Goal: Information Seeking & Learning: Learn about a topic

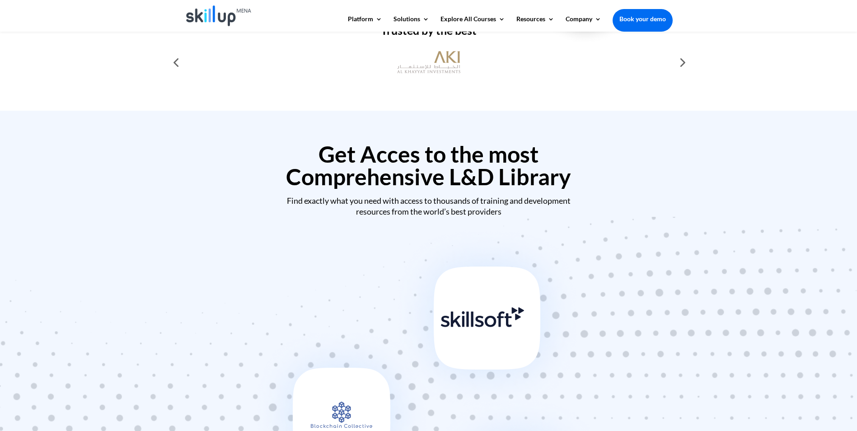
scroll to position [316, 0]
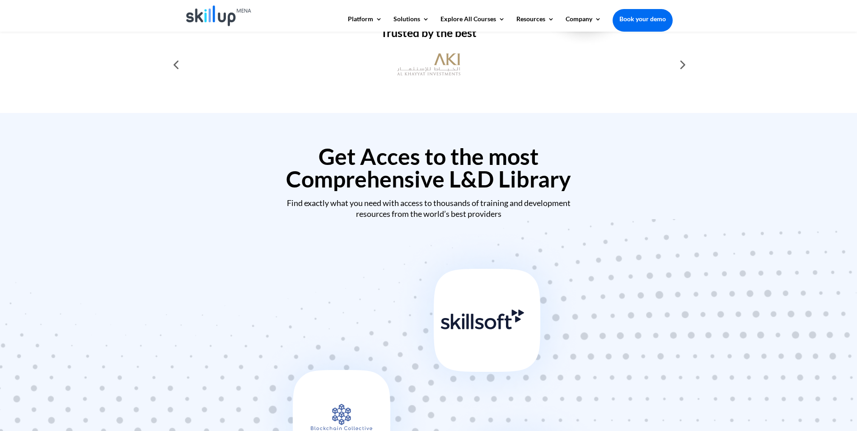
click at [518, 330] on img at bounding box center [429, 399] width 362 height 351
click at [497, 322] on img at bounding box center [429, 399] width 362 height 351
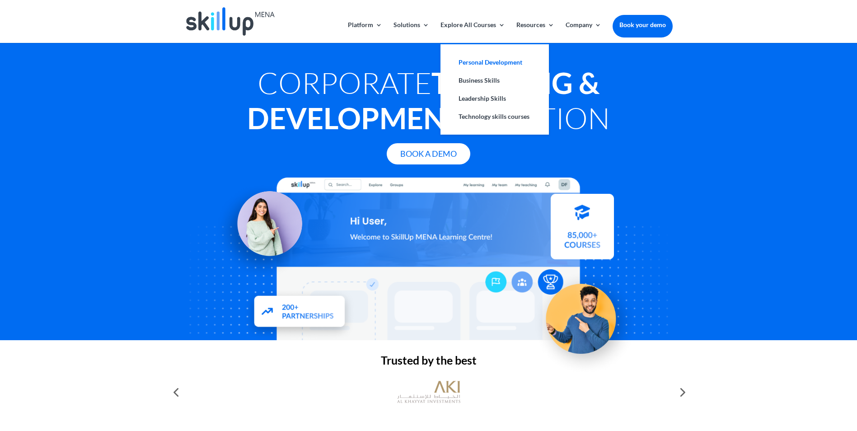
click at [476, 65] on link "Personal Development" at bounding box center [495, 62] width 90 height 18
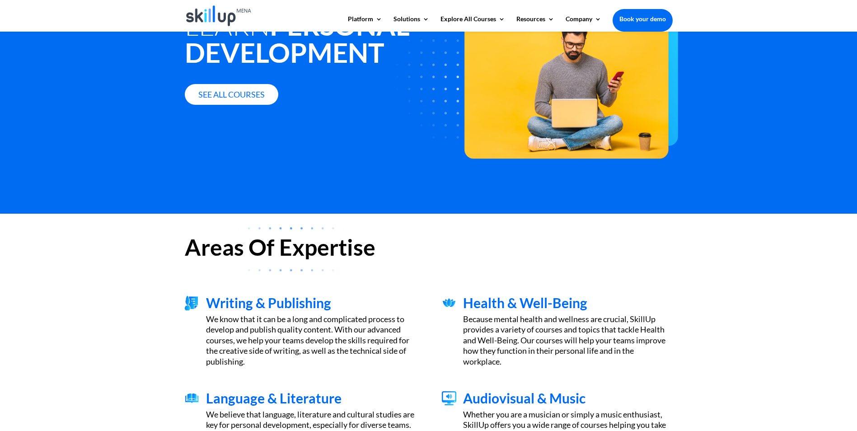
scroll to position [90, 0]
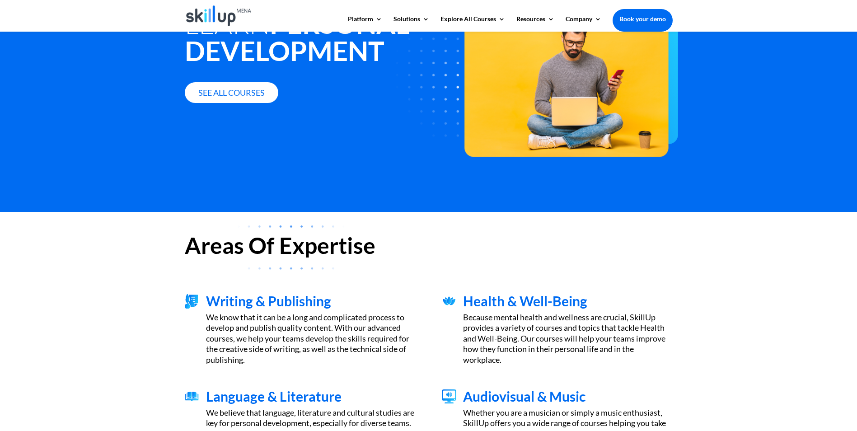
click at [299, 305] on span "Writing & Publishing" at bounding box center [268, 301] width 125 height 16
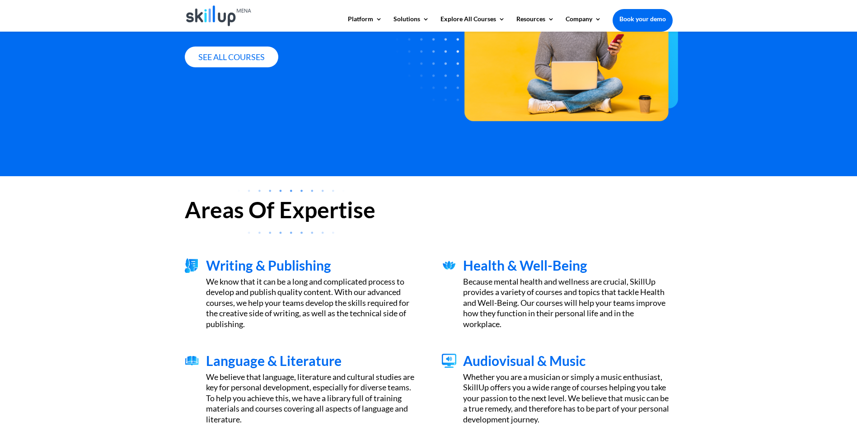
scroll to position [226, 0]
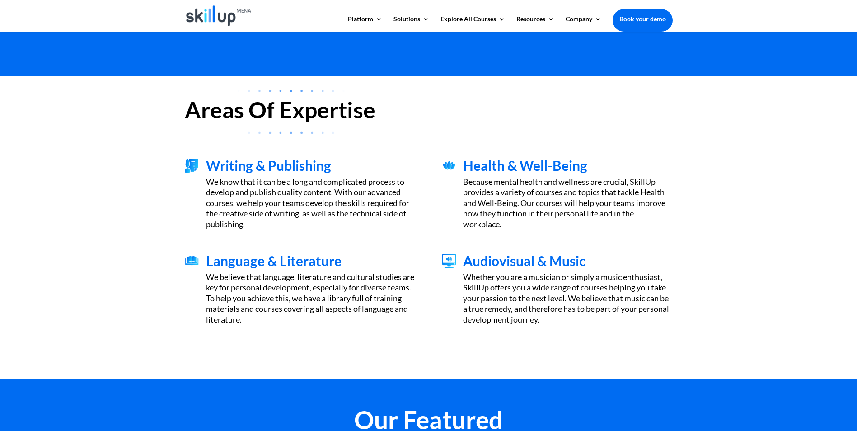
click at [264, 165] on span "Writing & Publishing" at bounding box center [268, 165] width 125 height 16
click at [194, 165] on img at bounding box center [192, 166] width 14 height 14
click at [231, 167] on span "Writing & Publishing" at bounding box center [268, 165] width 125 height 16
click at [506, 191] on div "Because mental health and wellness are crucial, SkillUp provides a variety of c…" at bounding box center [567, 203] width 209 height 53
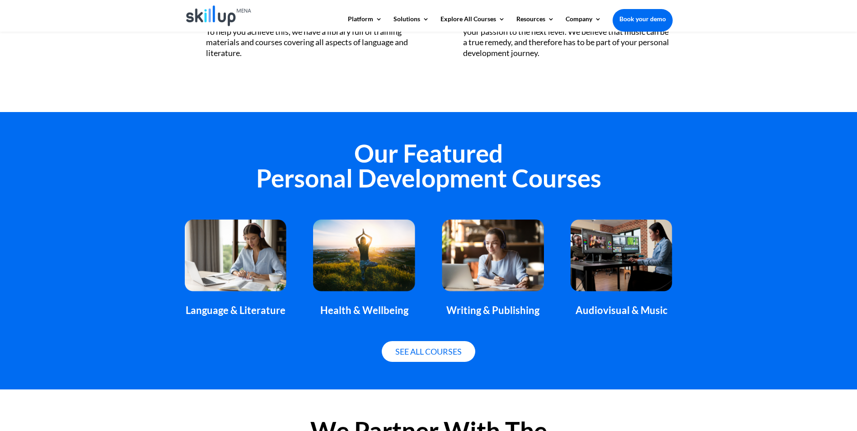
scroll to position [497, 0]
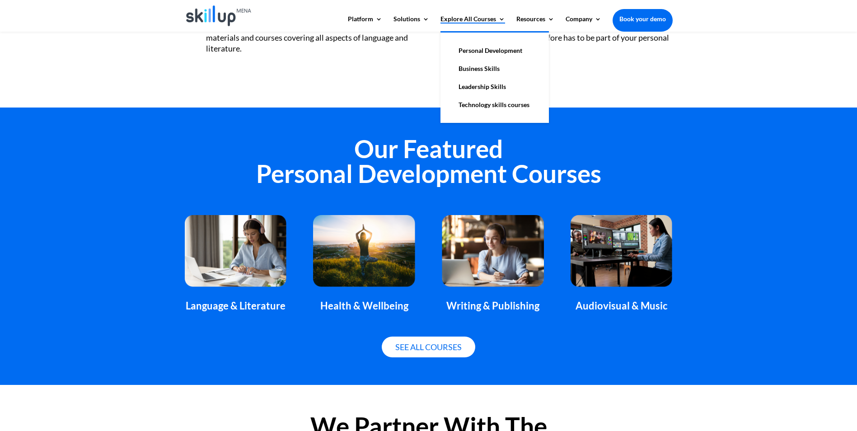
click at [455, 16] on link "Explore All Courses" at bounding box center [472, 23] width 65 height 15
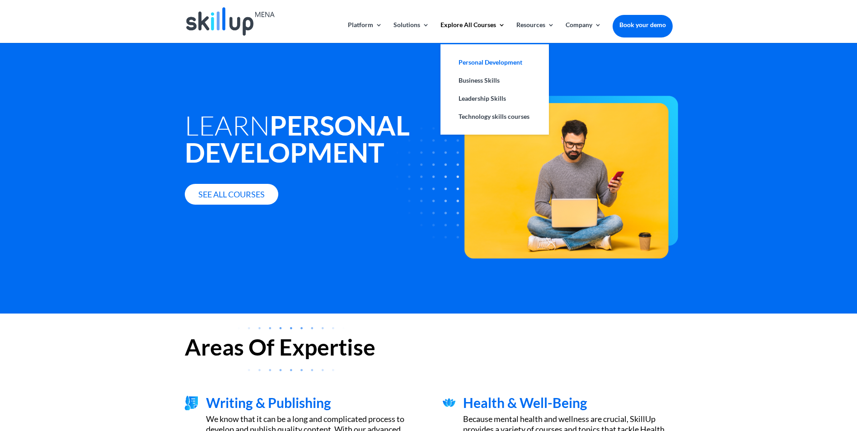
click at [469, 66] on link "Personal Development" at bounding box center [495, 62] width 90 height 18
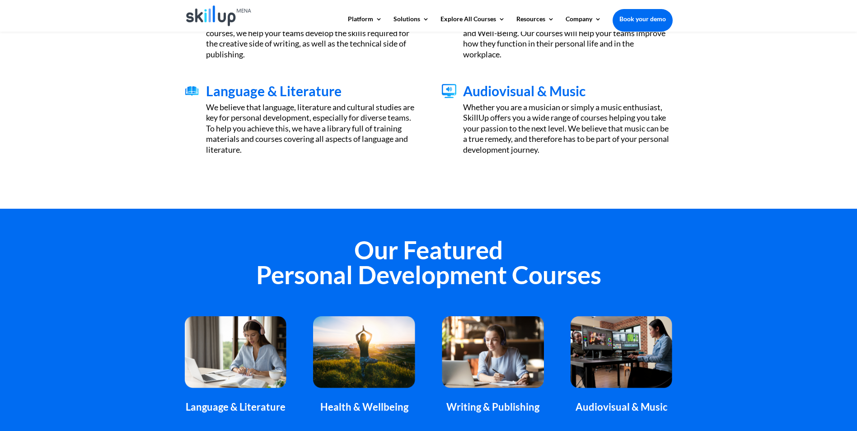
scroll to position [452, 0]
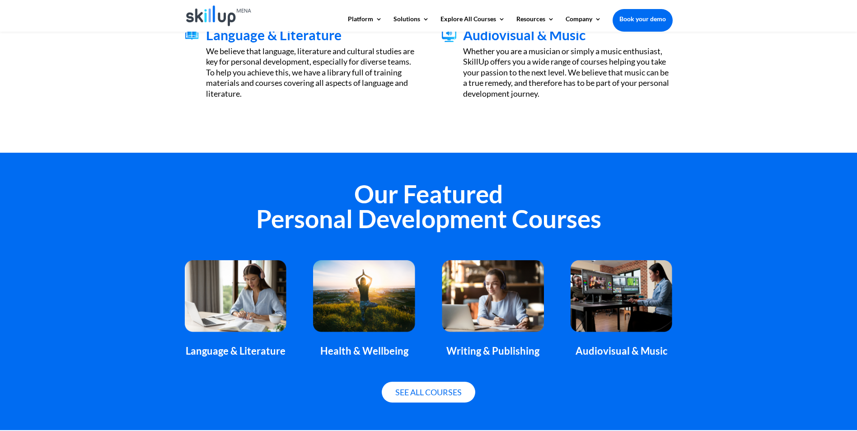
click at [357, 350] on div "Health & Wellbeing" at bounding box center [364, 351] width 102 height 12
click at [402, 385] on link "See all courses" at bounding box center [429, 392] width 94 height 21
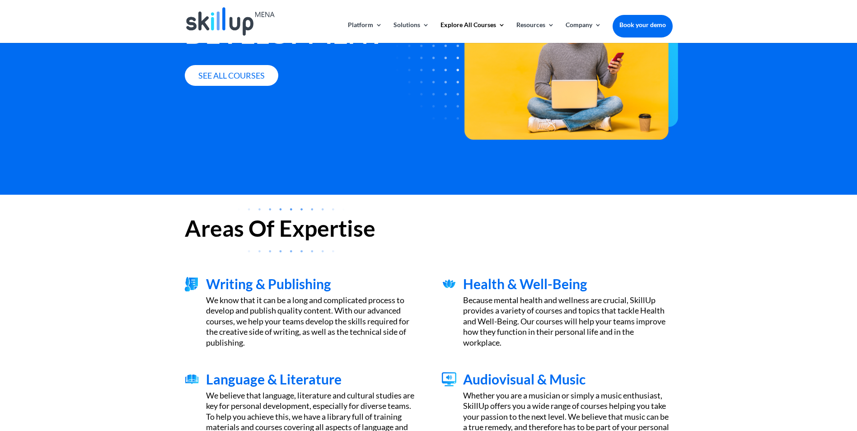
scroll to position [0, 0]
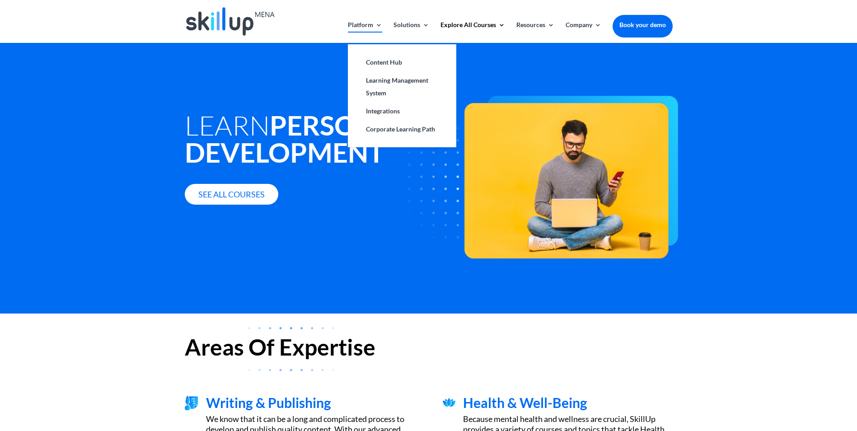
click at [354, 26] on link "Platform" at bounding box center [365, 32] width 34 height 21
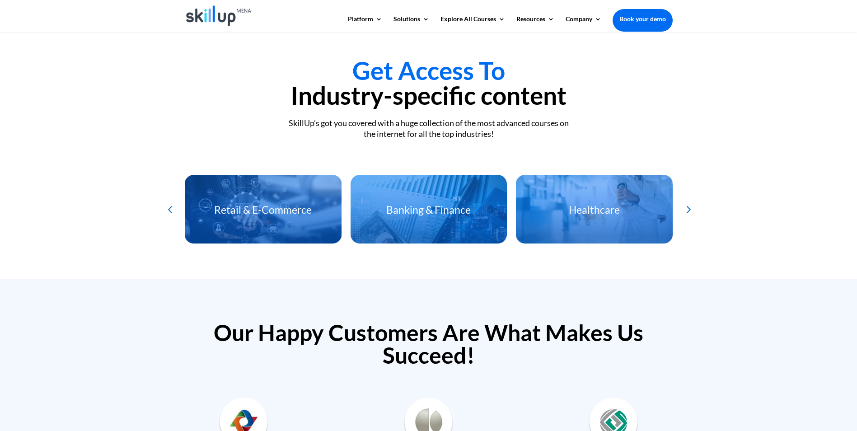
scroll to position [1893, 0]
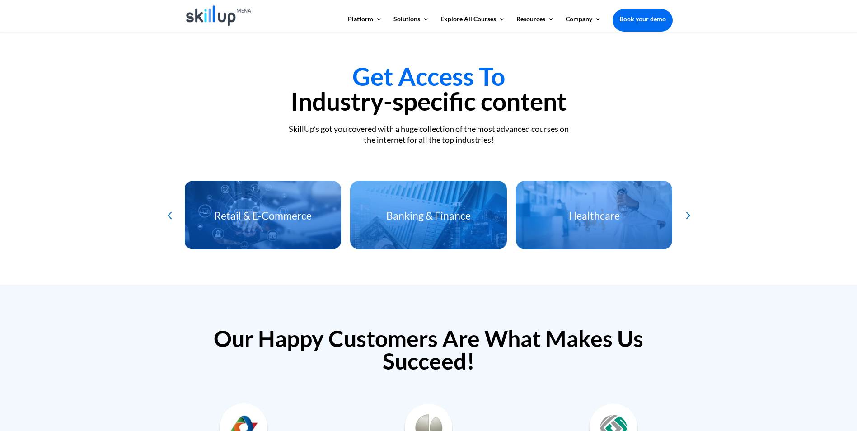
click at [463, 219] on h3 "Banking & Finance" at bounding box center [428, 218] width 157 height 15
click at [618, 223] on div "Healthcare" at bounding box center [594, 223] width 157 height 44
click at [603, 211] on h3 "Healthcare" at bounding box center [594, 218] width 157 height 15
click at [689, 211] on div "Next slide" at bounding box center [687, 215] width 15 height 15
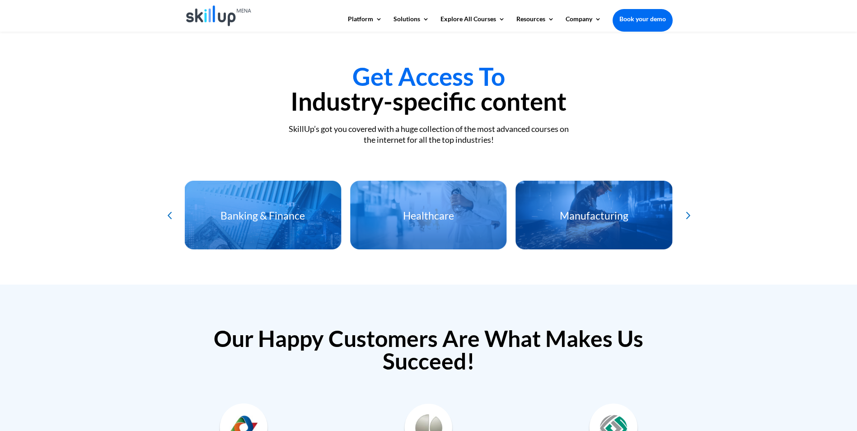
click at [612, 229] on div "Manufacturing" at bounding box center [594, 223] width 157 height 44
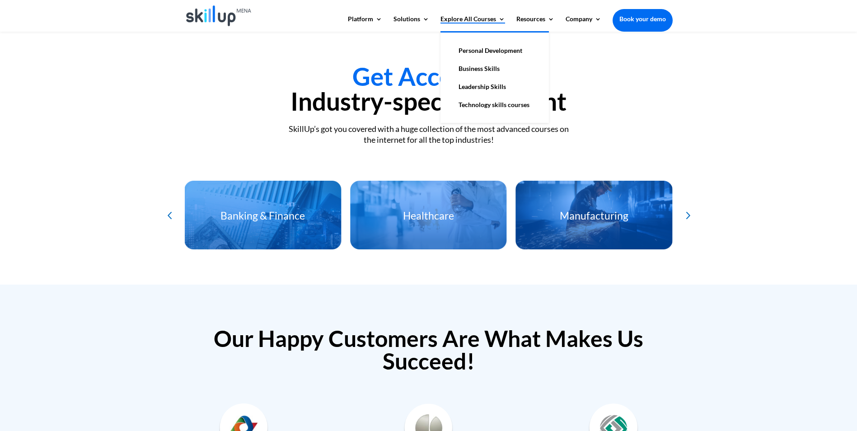
click at [454, 21] on link "Explore All Courses" at bounding box center [472, 23] width 65 height 15
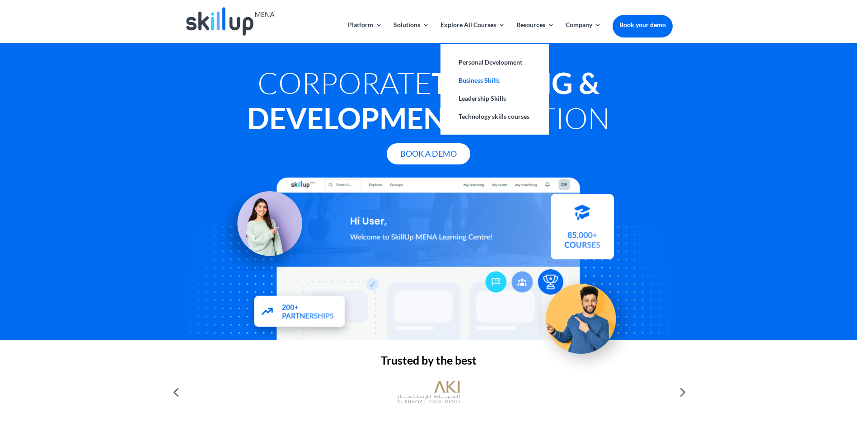
click at [463, 81] on link "Business Skills" at bounding box center [495, 80] width 90 height 18
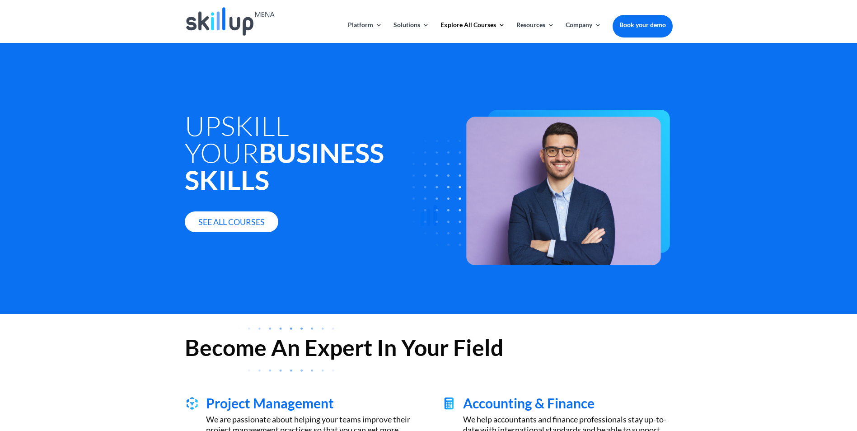
click at [217, 202] on div at bounding box center [428, 215] width 857 height 431
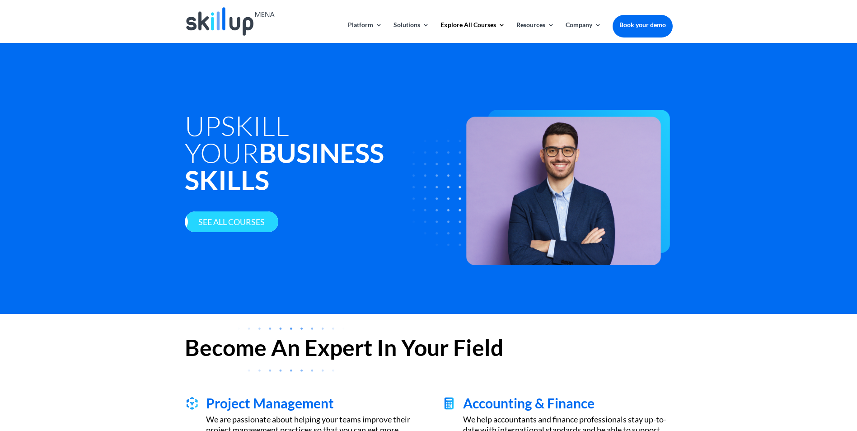
click at [217, 211] on link "See all courses" at bounding box center [232, 221] width 94 height 21
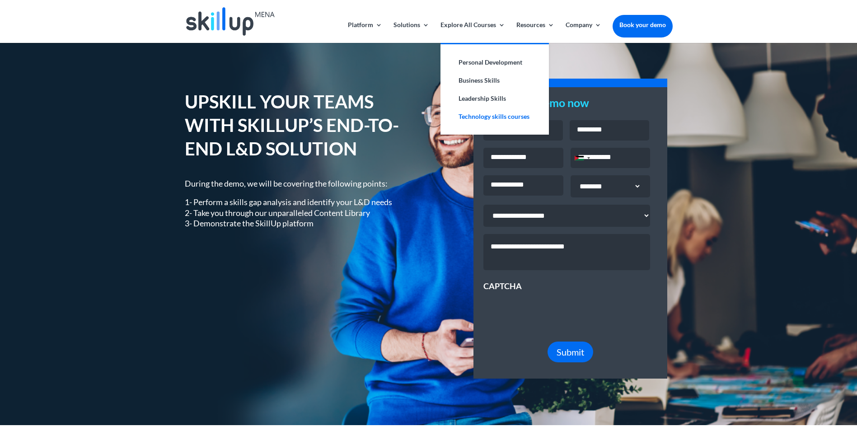
click at [483, 117] on link "Technology skills courses" at bounding box center [495, 117] width 90 height 18
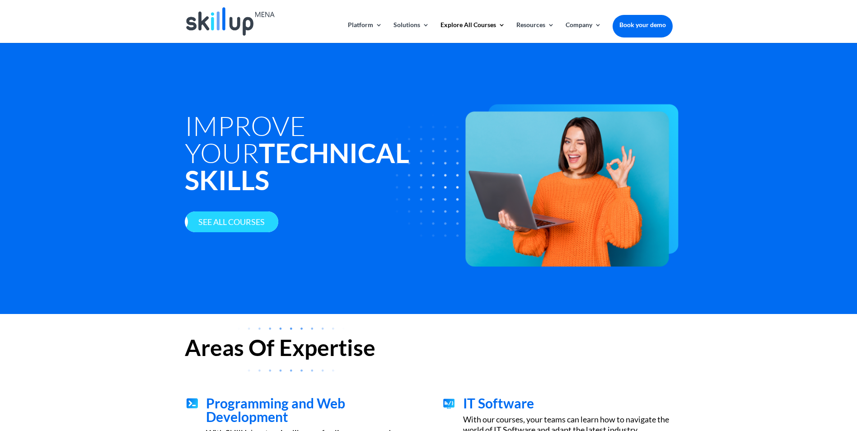
click at [236, 223] on link "See all courses" at bounding box center [232, 221] width 94 height 21
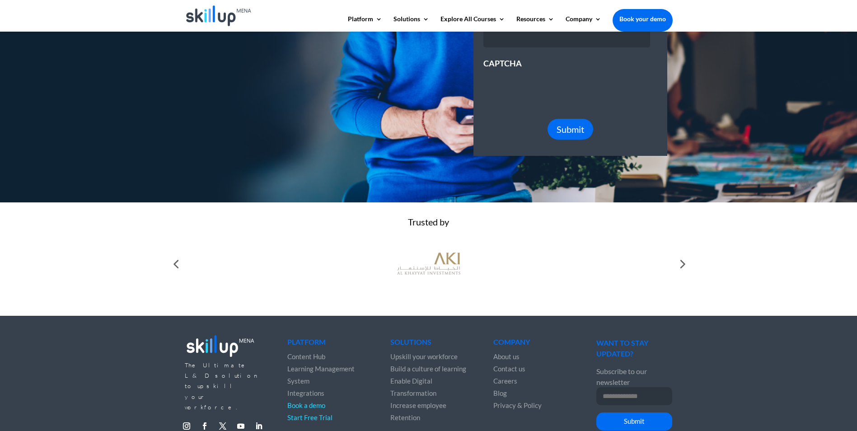
scroll to position [263, 0]
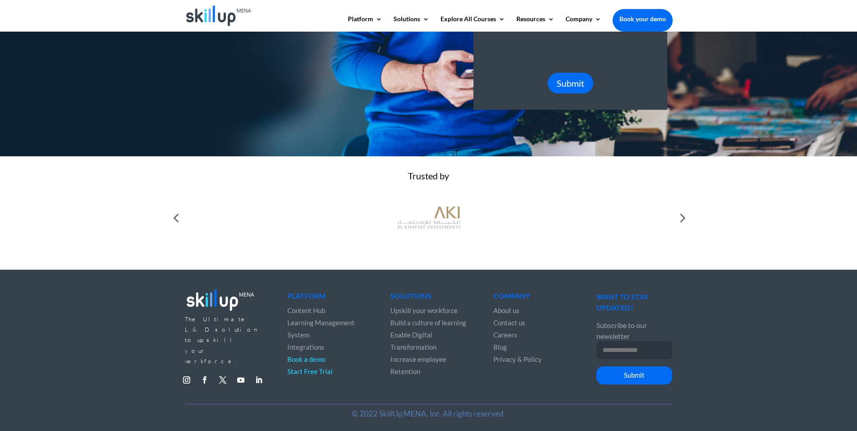
click at [450, 309] on span "Upskill your workforce" at bounding box center [423, 310] width 67 height 8
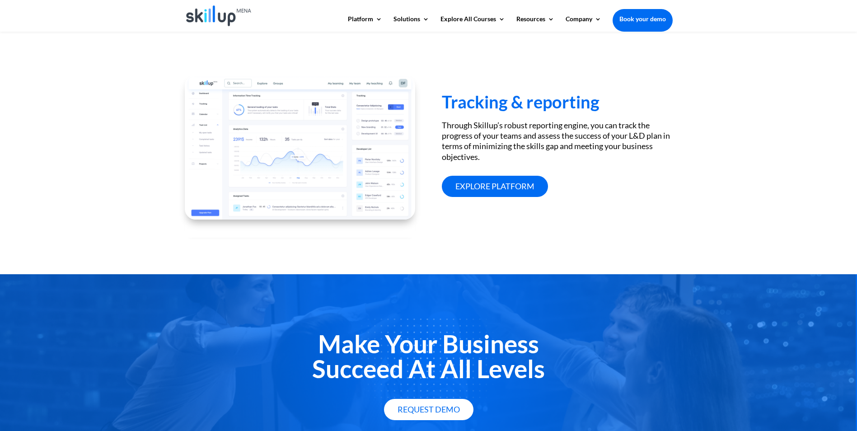
scroll to position [1265, 0]
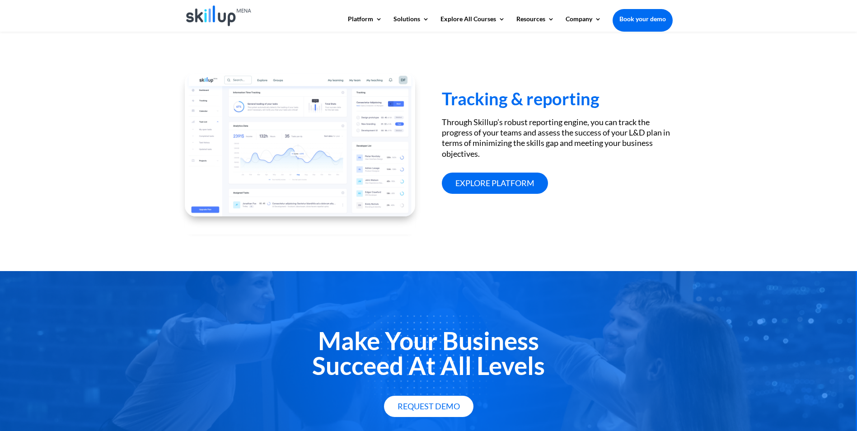
click at [625, 337] on h2 "Make Your Business Succeed At All Levels" at bounding box center [429, 355] width 488 height 54
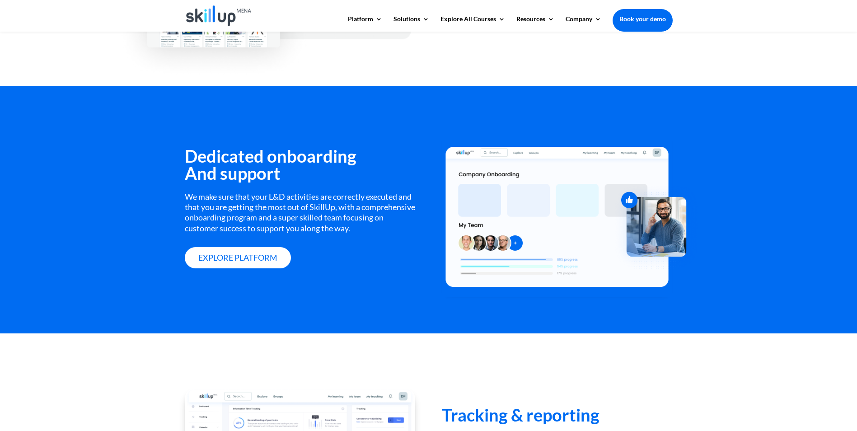
scroll to position [678, 0]
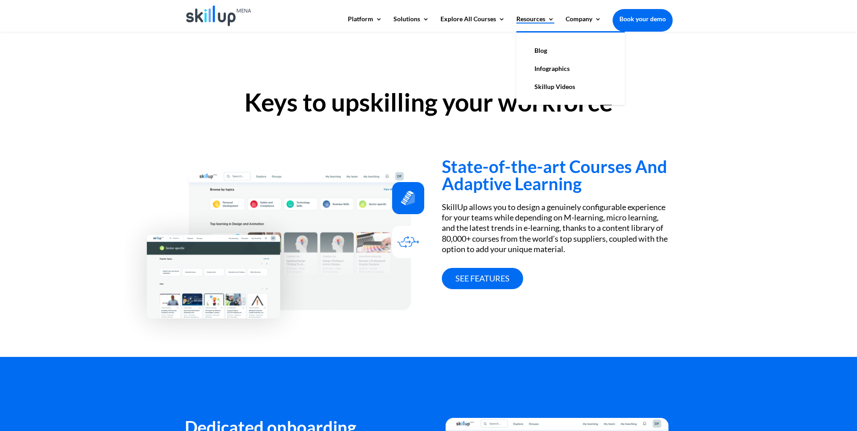
click at [547, 24] on link "Resources" at bounding box center [535, 23] width 38 height 15
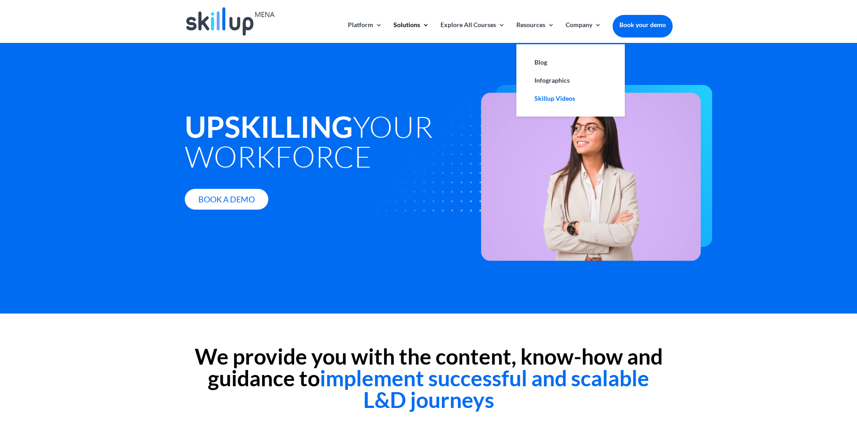
click at [538, 98] on link "Skillup Videos" at bounding box center [570, 98] width 90 height 18
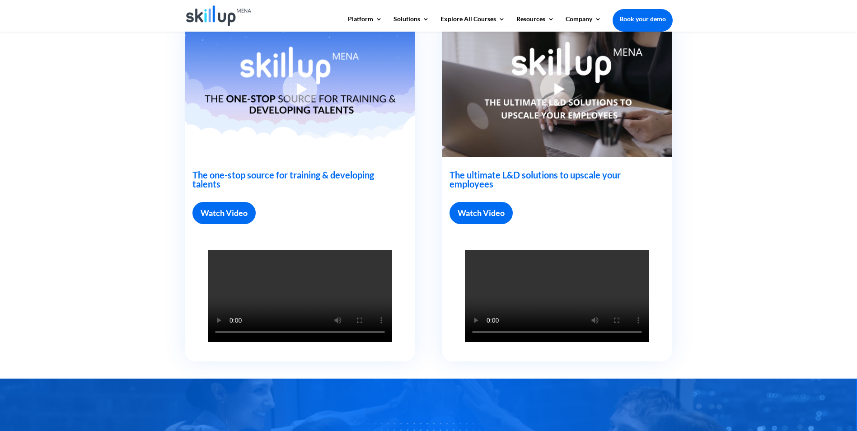
scroll to position [226, 0]
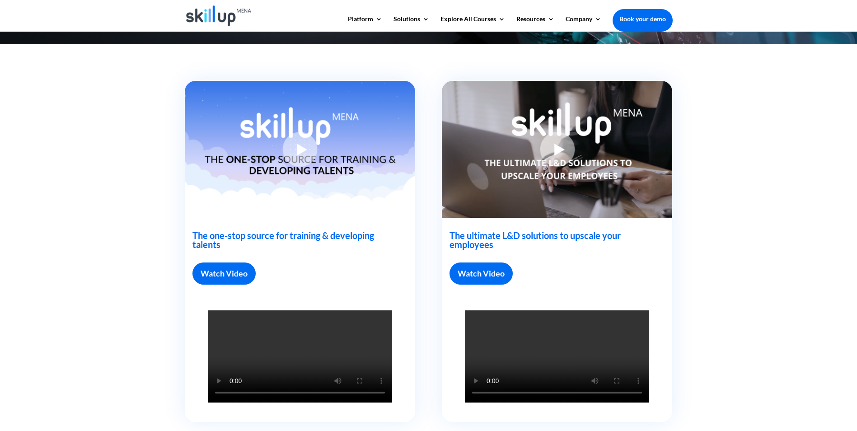
click at [299, 153] on img at bounding box center [300, 149] width 230 height 137
click at [233, 266] on link "Watch Video" at bounding box center [223, 273] width 63 height 22
click at [245, 280] on link "Watch Video" at bounding box center [223, 273] width 63 height 22
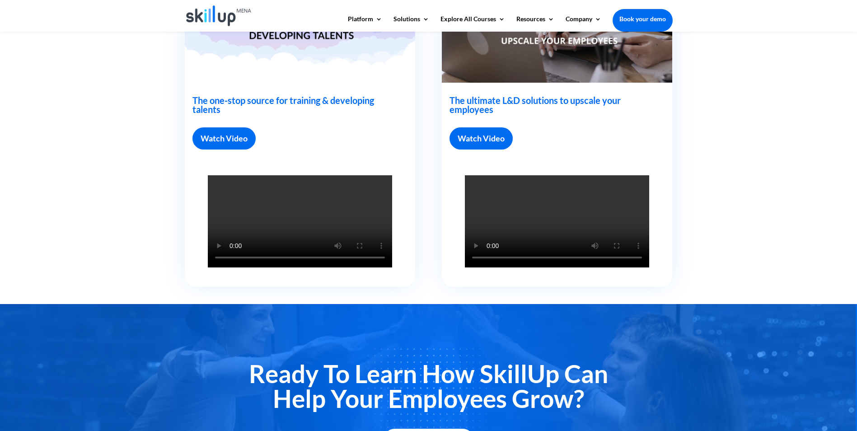
scroll to position [361, 0]
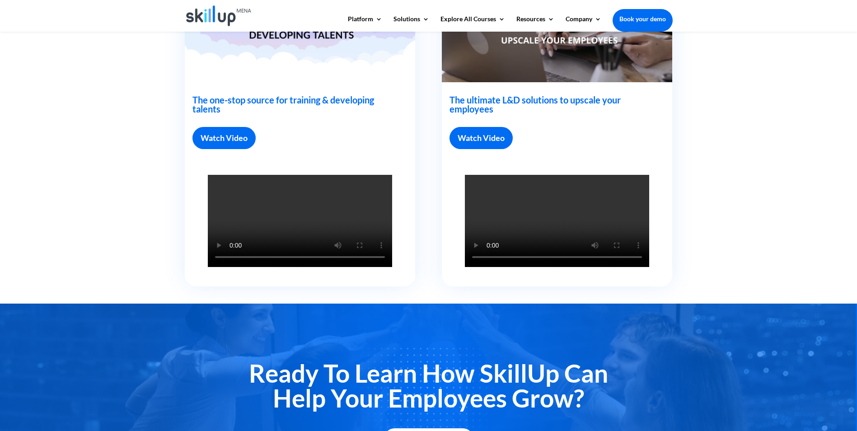
click at [337, 361] on h2 "Ready To Learn How SkillUp Can Help Your Employees Grow?" at bounding box center [429, 388] width 488 height 54
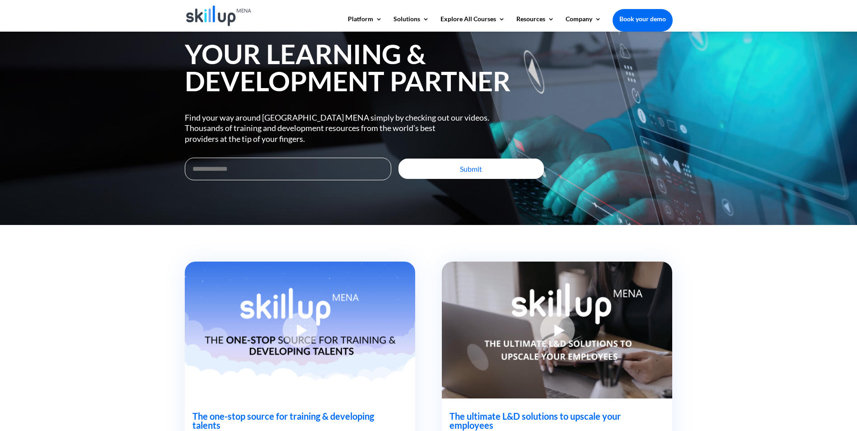
scroll to position [0, 0]
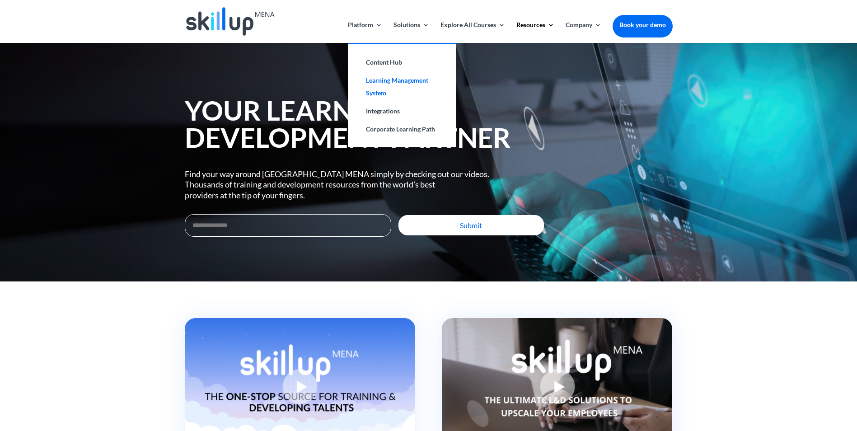
click at [392, 84] on link "Learning Management System" at bounding box center [402, 86] width 90 height 31
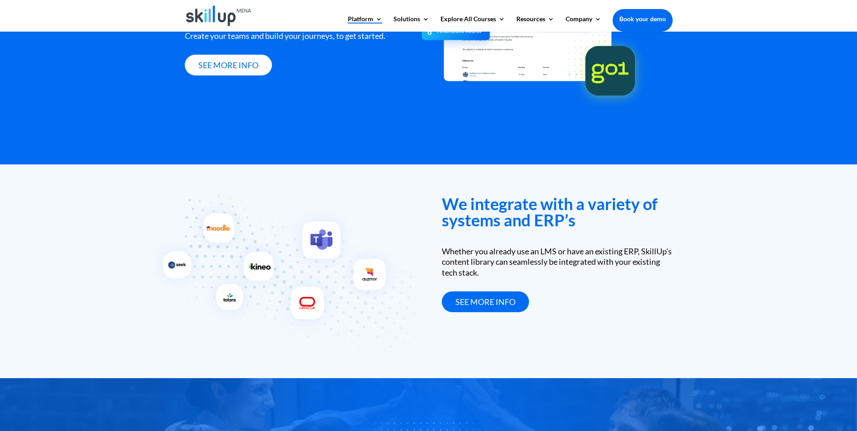
scroll to position [1240, 0]
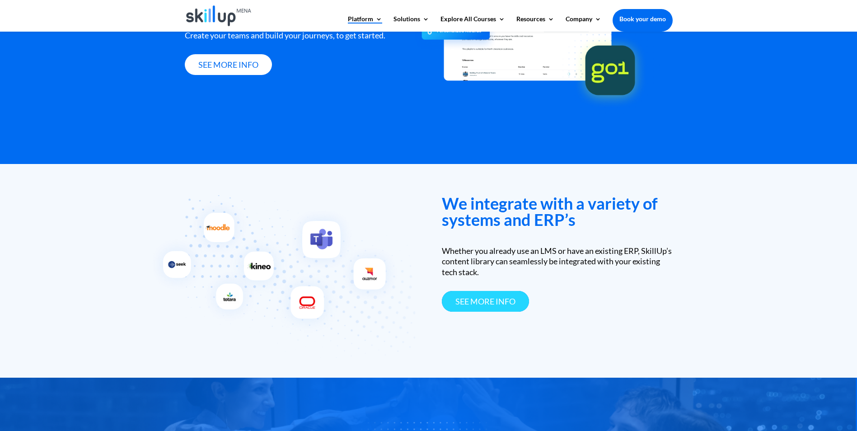
click at [479, 300] on link "see more info" at bounding box center [485, 301] width 87 height 21
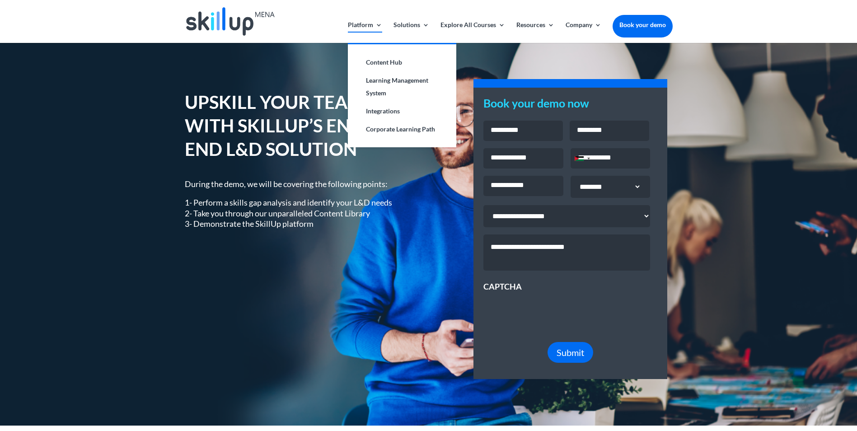
click at [363, 30] on link "Platform" at bounding box center [365, 32] width 34 height 21
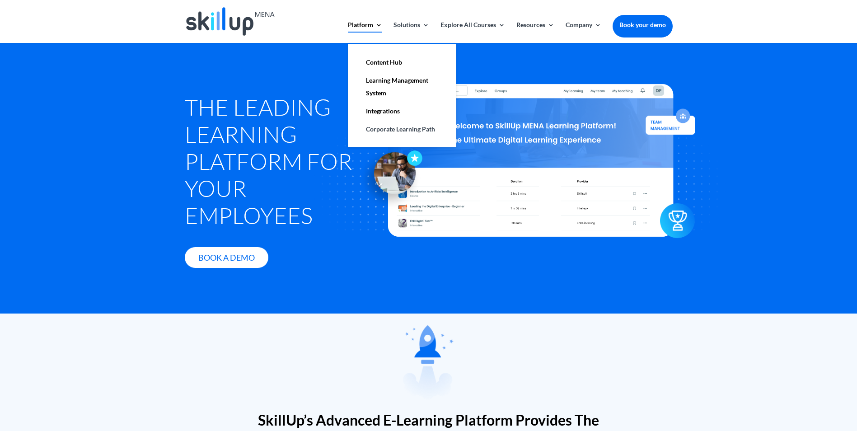
click at [370, 28] on link "Platform" at bounding box center [365, 32] width 34 height 21
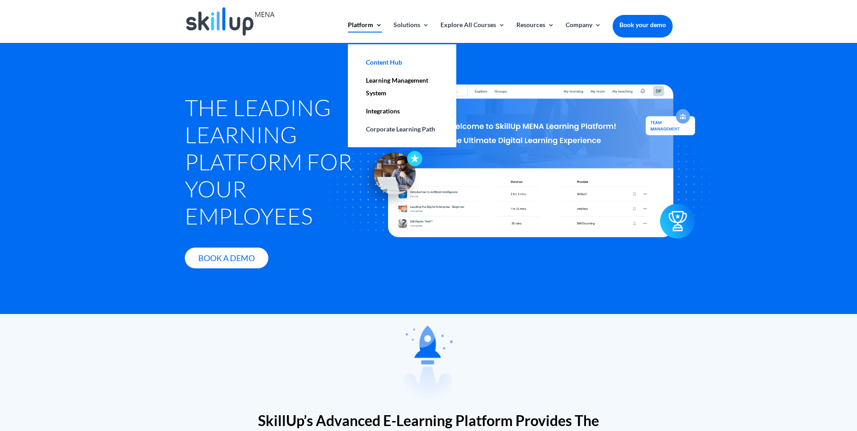
click at [373, 60] on link "Content Hub" at bounding box center [402, 62] width 90 height 18
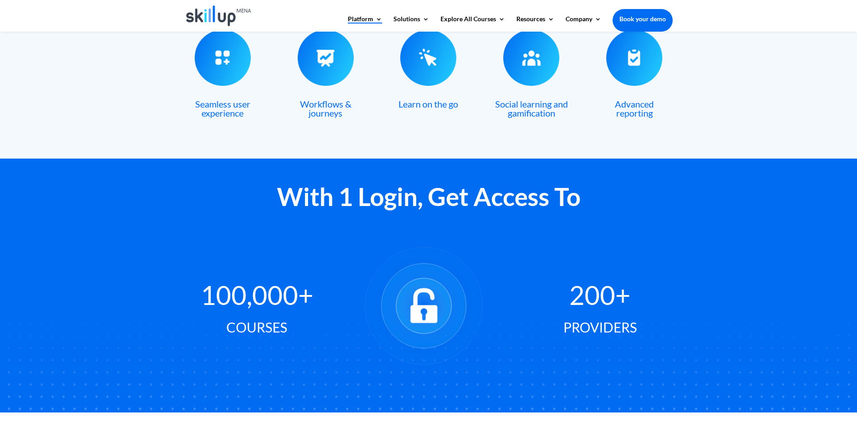
scroll to position [326, 0]
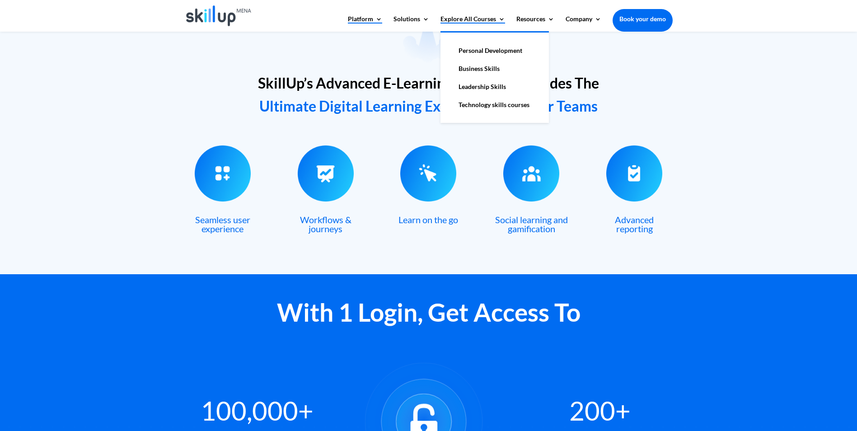
click at [476, 27] on link "Explore All Courses" at bounding box center [472, 23] width 65 height 15
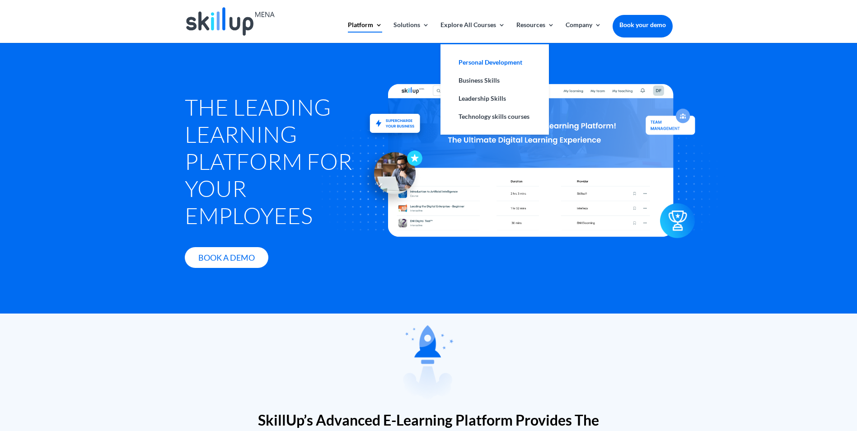
click at [505, 61] on link "Personal Development" at bounding box center [495, 62] width 90 height 18
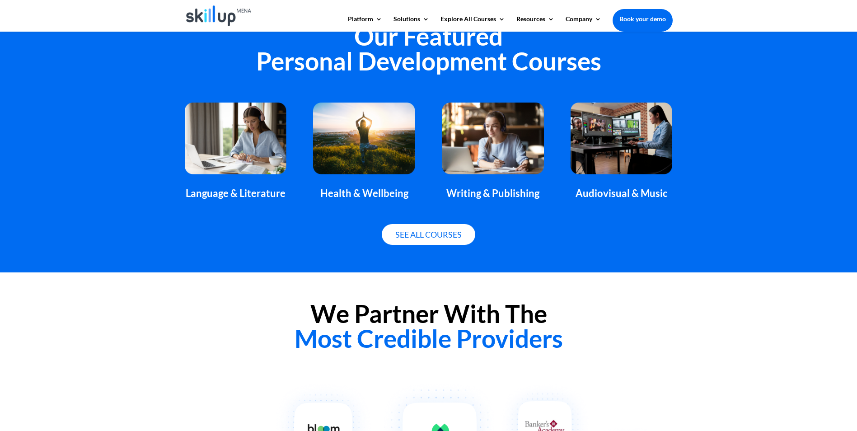
scroll to position [497, 0]
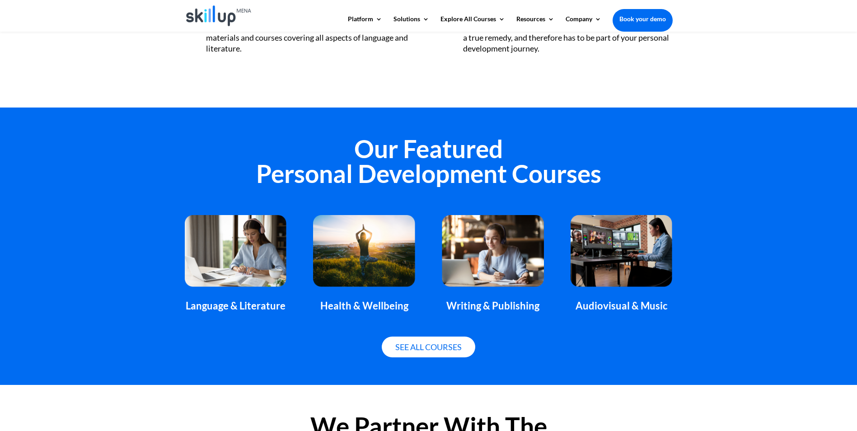
click at [239, 258] on img at bounding box center [236, 250] width 102 height 71
click at [262, 254] on img at bounding box center [236, 250] width 102 height 71
click at [419, 346] on link "See all courses" at bounding box center [429, 347] width 94 height 21
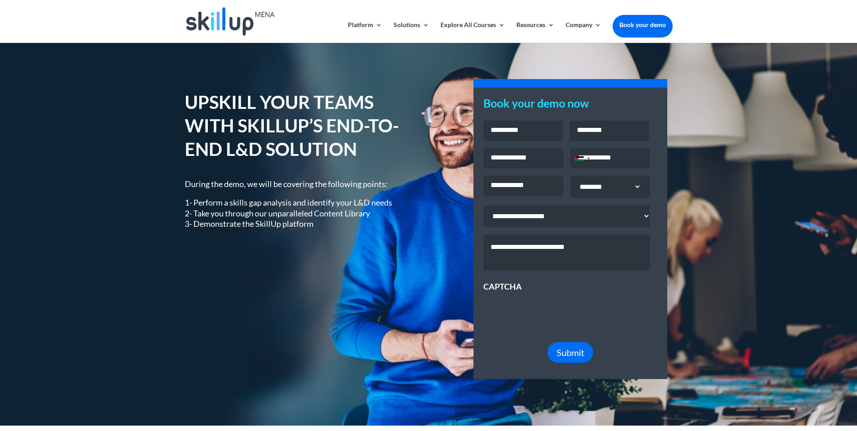
click at [534, 223] on select "**********" at bounding box center [566, 216] width 167 height 22
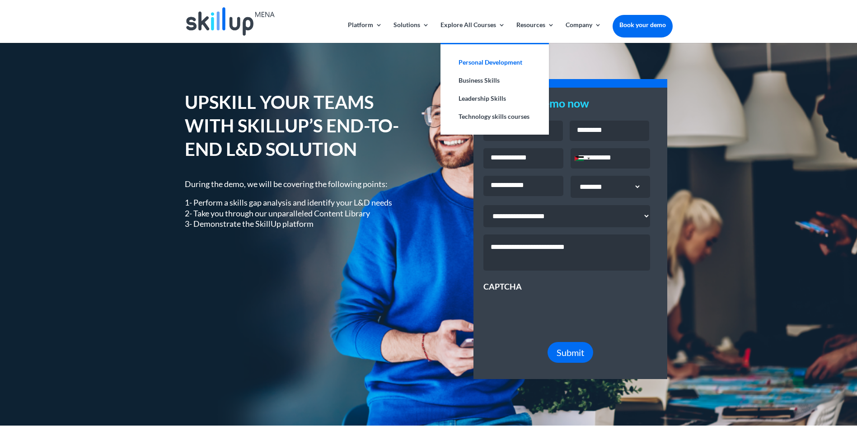
click at [481, 59] on link "Personal Development" at bounding box center [495, 62] width 90 height 18
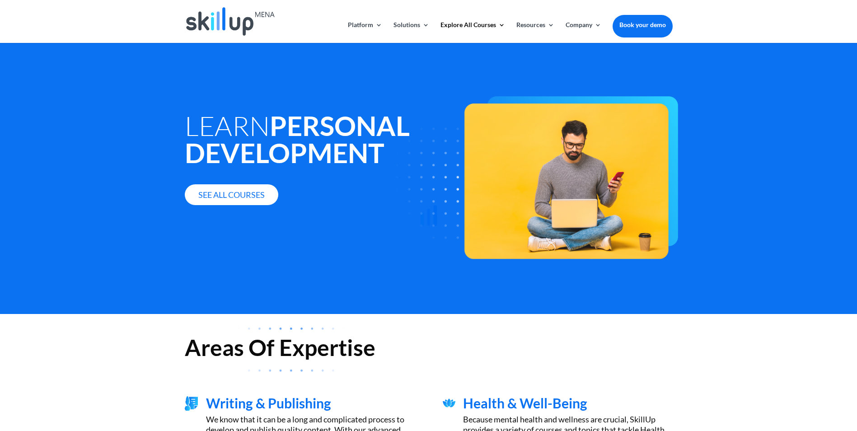
click at [257, 196] on div at bounding box center [428, 215] width 857 height 431
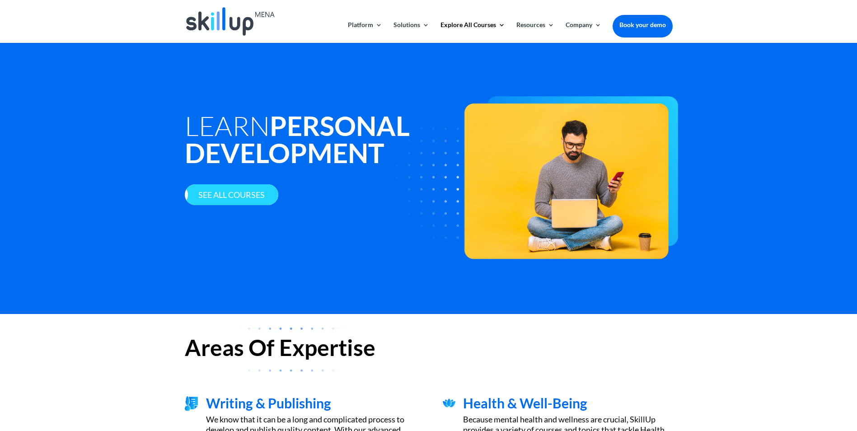
click at [255, 199] on link "See all courses" at bounding box center [232, 194] width 94 height 21
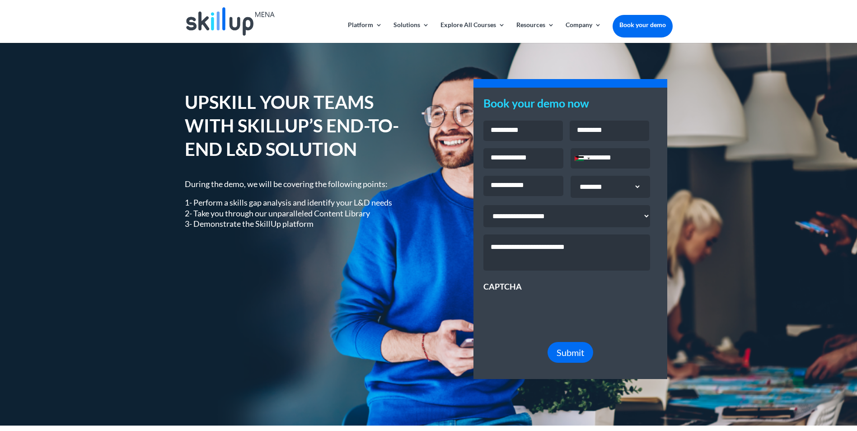
click at [776, 212] on div "UPSKILL YOUR TEAMS WITH SKILLUP’S END-TO-END L&D SOLUTION During the demo, we w…" at bounding box center [428, 234] width 857 height 383
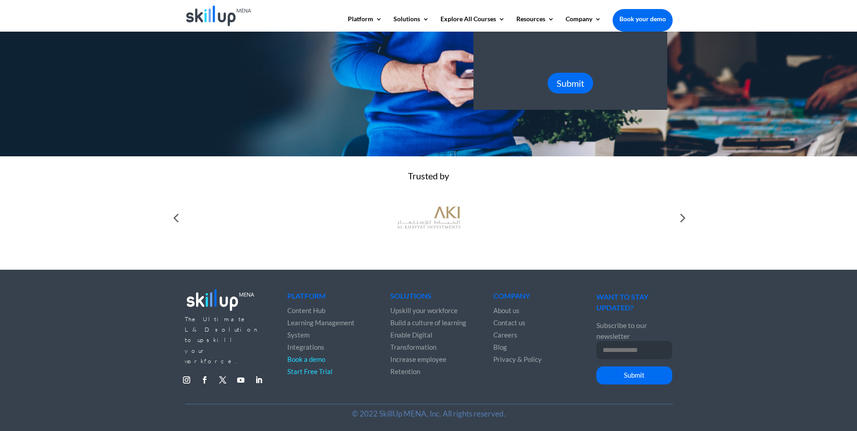
scroll to position [263, 0]
